Goal: Find specific page/section: Find specific page/section

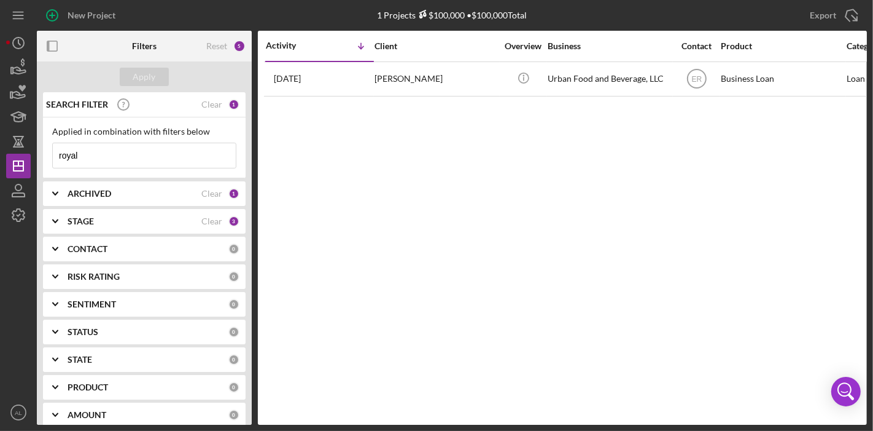
click at [123, 247] on div "CONTACT" at bounding box center [148, 249] width 161 height 10
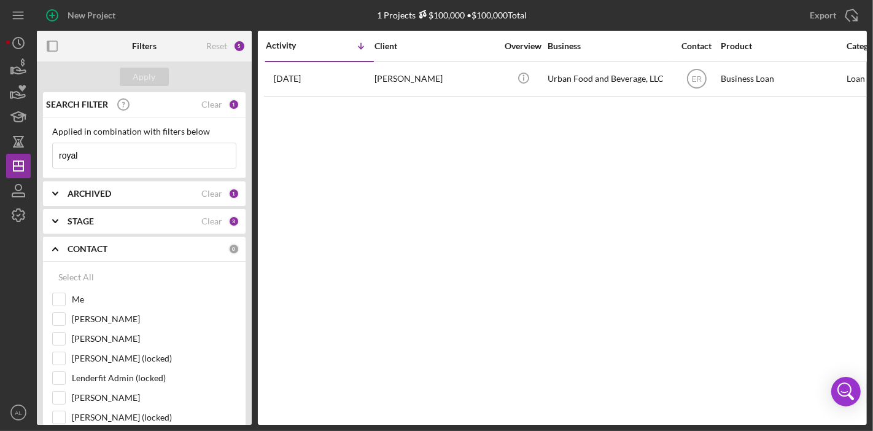
click at [165, 156] on input "royal" at bounding box center [144, 155] width 183 height 25
type input "r"
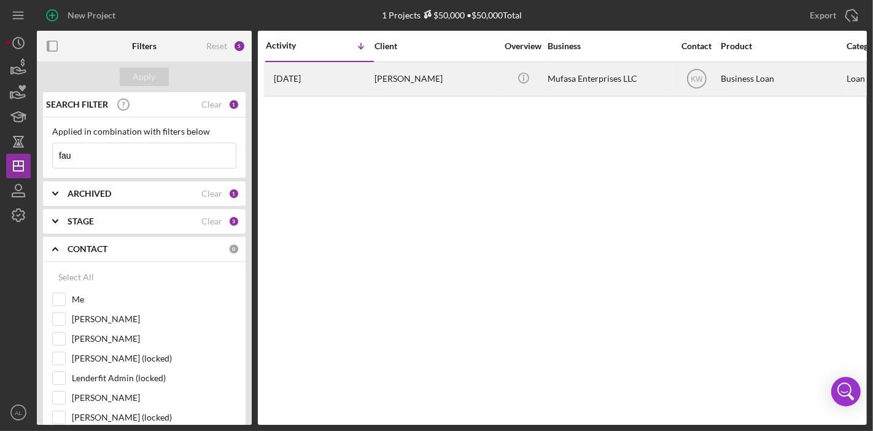
type input "fau"
click at [435, 88] on div "[PERSON_NAME]" at bounding box center [436, 79] width 123 height 33
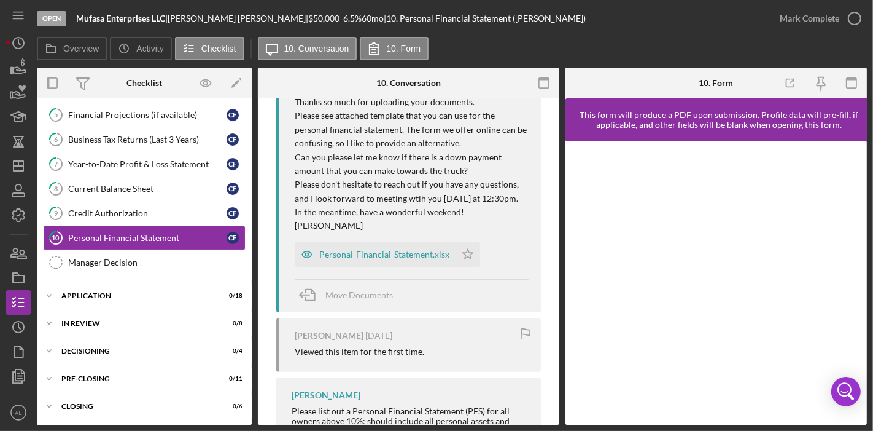
scroll to position [605, 0]
